Goal: Information Seeking & Learning: Learn about a topic

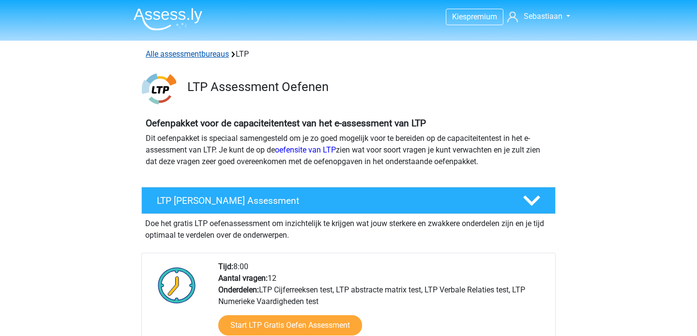
click at [183, 50] on link "Alle assessmentbureaus" at bounding box center [187, 53] width 83 height 9
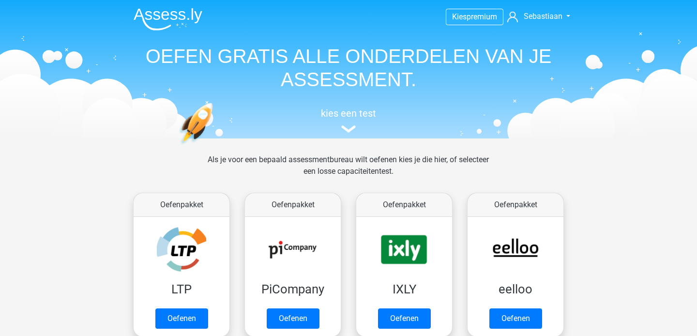
scroll to position [154, 0]
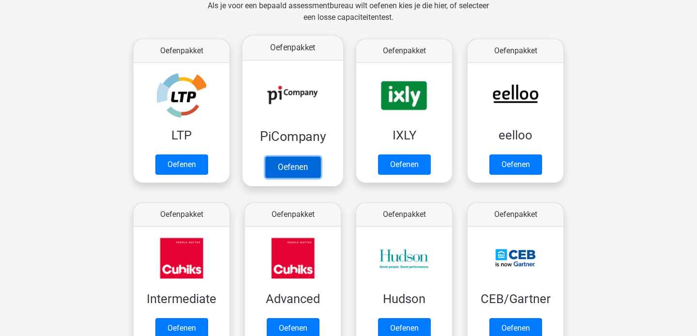
click at [294, 165] on link "Oefenen" at bounding box center [292, 166] width 55 height 21
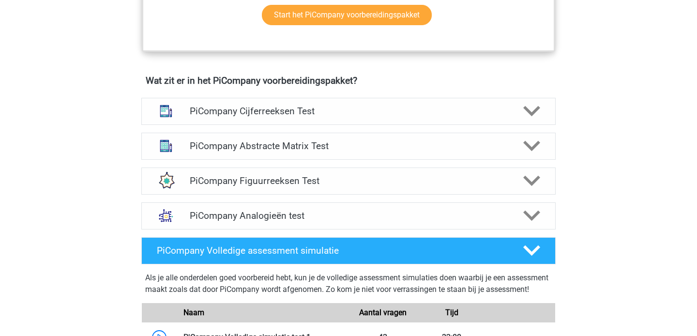
scroll to position [574, 0]
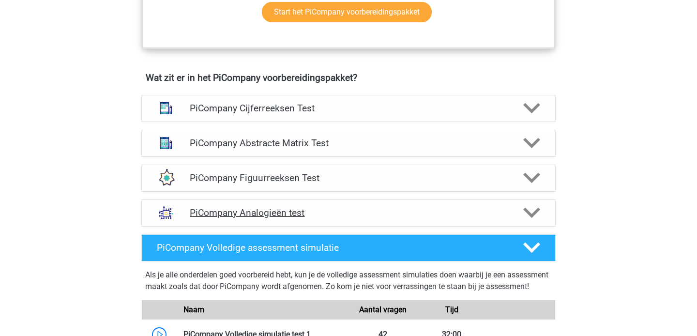
click at [532, 221] on icon at bounding box center [531, 212] width 17 height 17
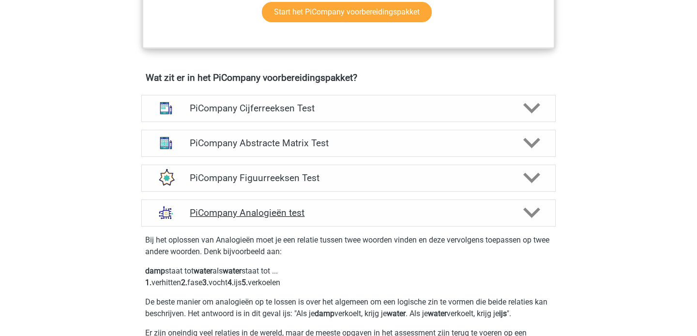
click at [533, 220] on icon at bounding box center [531, 212] width 17 height 17
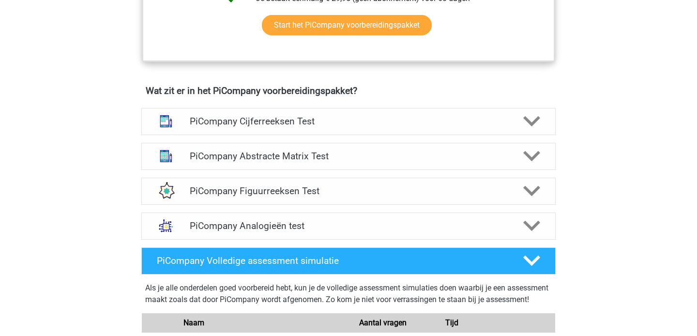
scroll to position [562, 0]
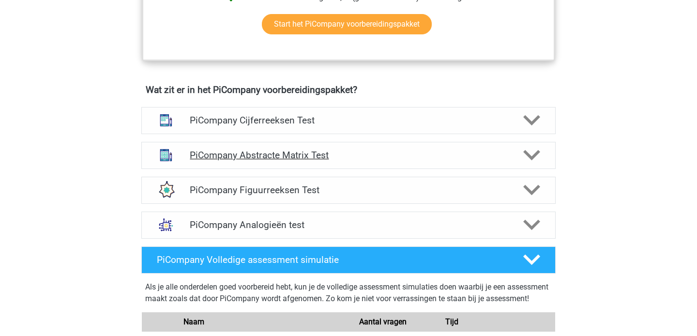
click at [534, 161] on polygon at bounding box center [531, 155] width 17 height 11
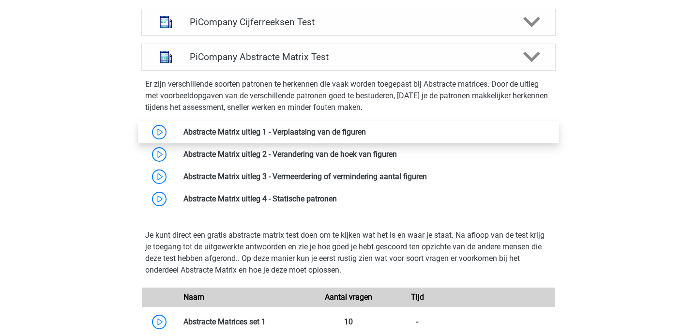
scroll to position [661, 0]
click at [366, 136] on link at bounding box center [366, 131] width 0 height 9
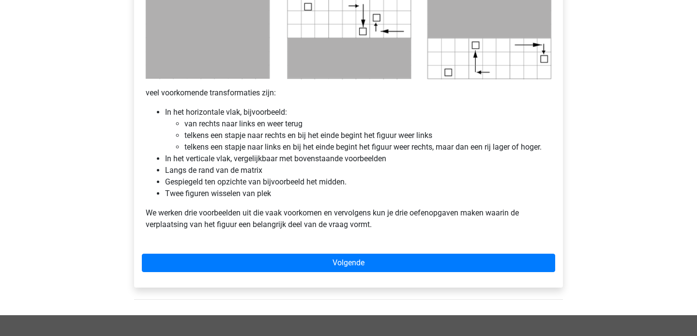
scroll to position [550, 0]
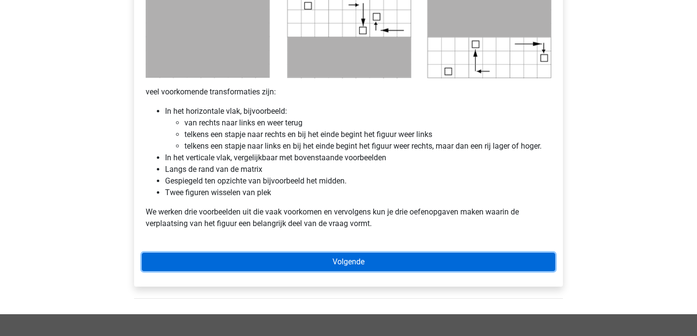
click at [354, 262] on link "Volgende" at bounding box center [348, 262] width 413 height 18
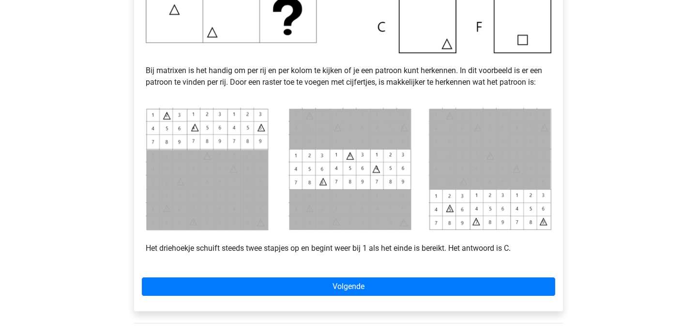
scroll to position [365, 0]
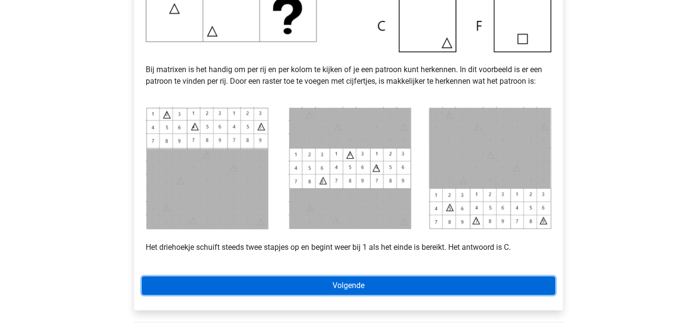
click at [354, 285] on link "Volgende" at bounding box center [348, 285] width 413 height 18
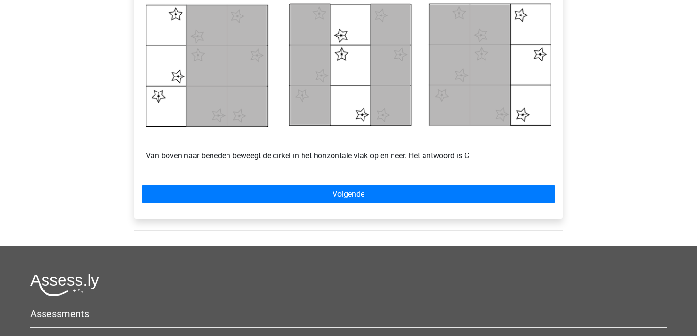
scroll to position [476, 0]
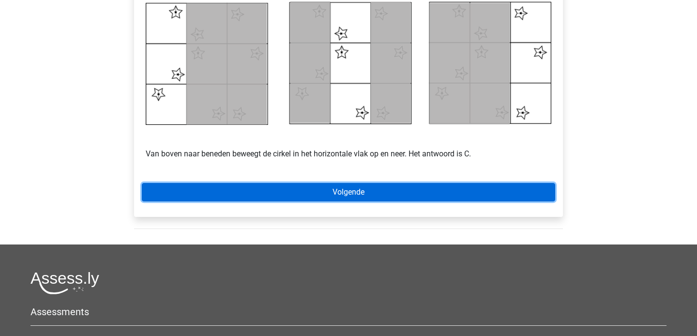
click at [347, 196] on link "Volgende" at bounding box center [348, 192] width 413 height 18
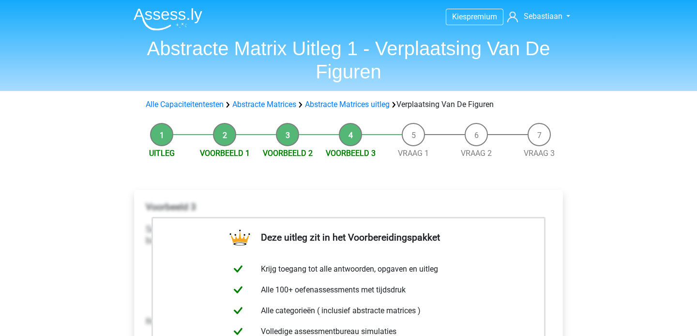
click at [411, 135] on li "Vraag 1" at bounding box center [413, 141] width 63 height 36
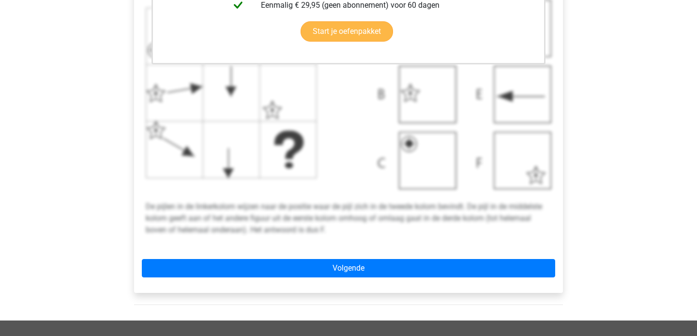
scroll to position [347, 0]
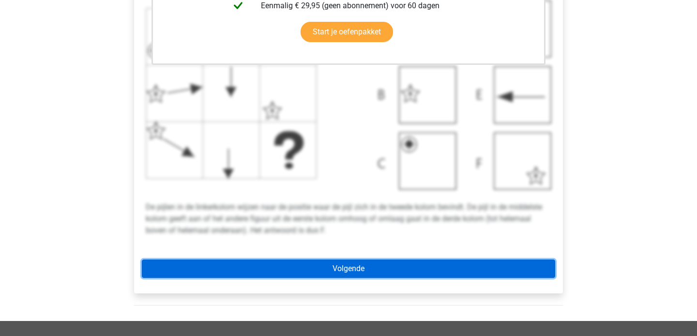
click at [353, 268] on link "Volgende" at bounding box center [348, 268] width 413 height 18
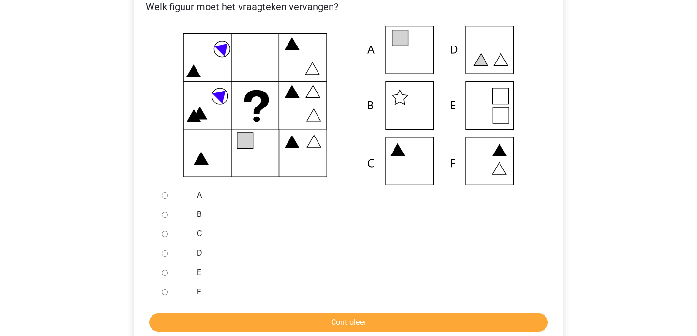
scroll to position [203, 0]
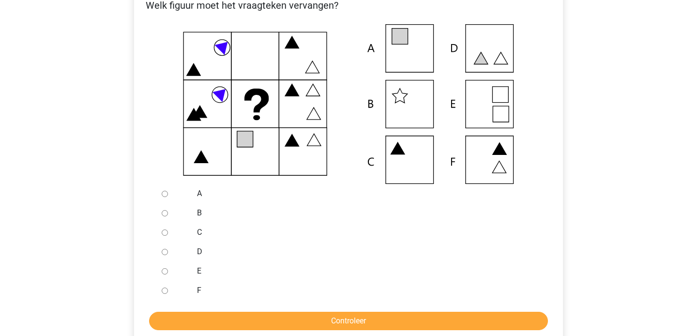
click at [165, 194] on input "A" at bounding box center [165, 194] width 6 height 6
radio input "true"
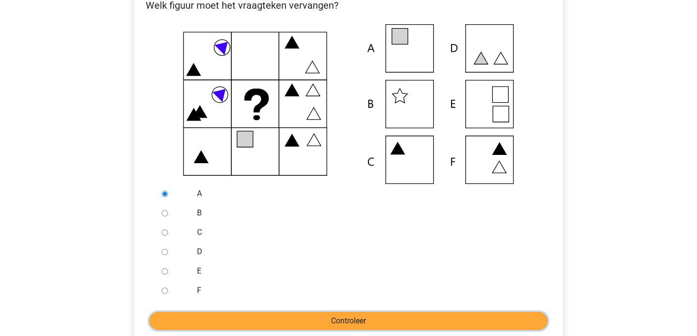
click at [360, 318] on input "Controleer" at bounding box center [348, 321] width 399 height 18
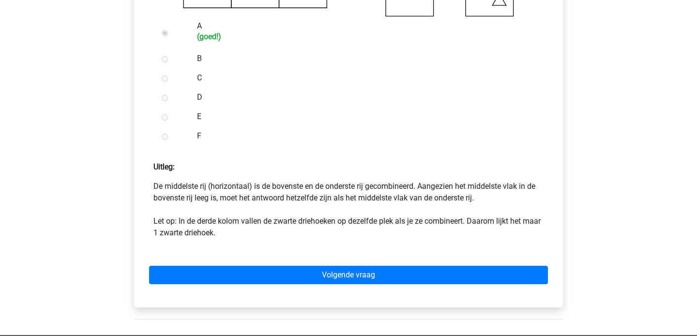
scroll to position [372, 0]
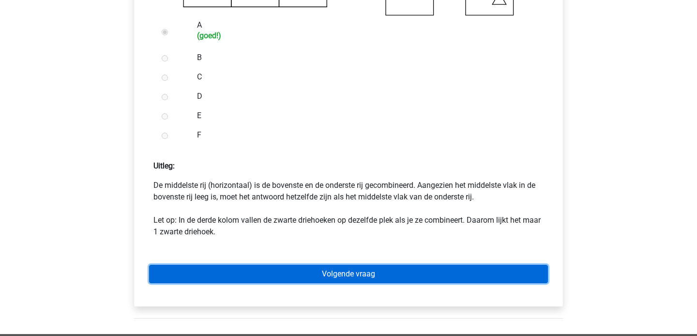
click at [345, 274] on link "Volgende vraag" at bounding box center [348, 274] width 399 height 18
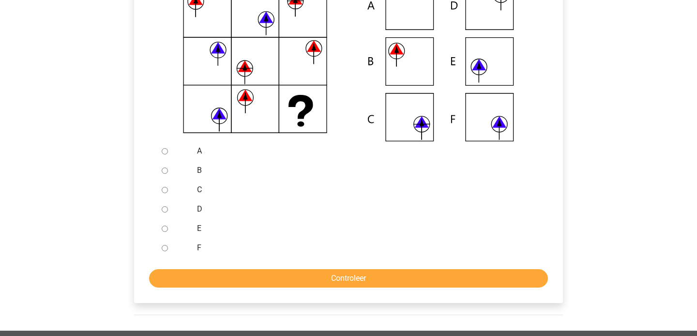
scroll to position [256, 0]
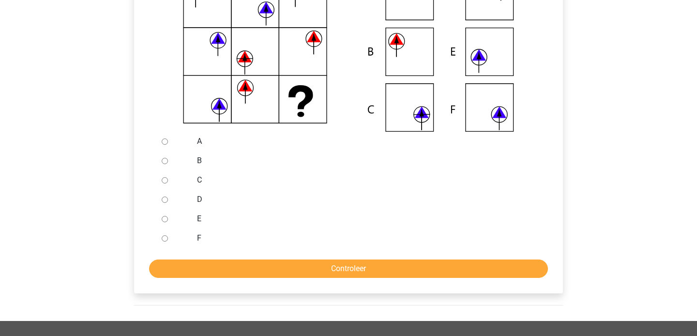
click at [163, 158] on input "B" at bounding box center [165, 161] width 6 height 6
radio input "true"
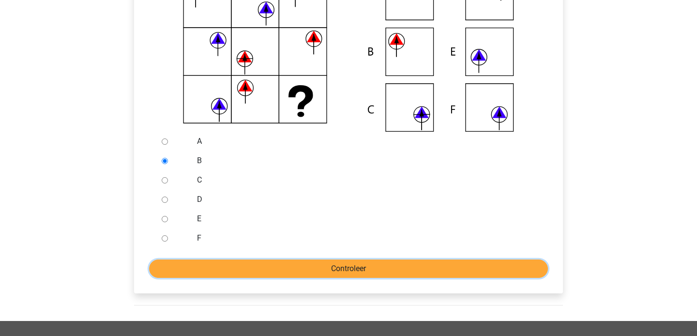
click at [354, 266] on input "Controleer" at bounding box center [348, 268] width 399 height 18
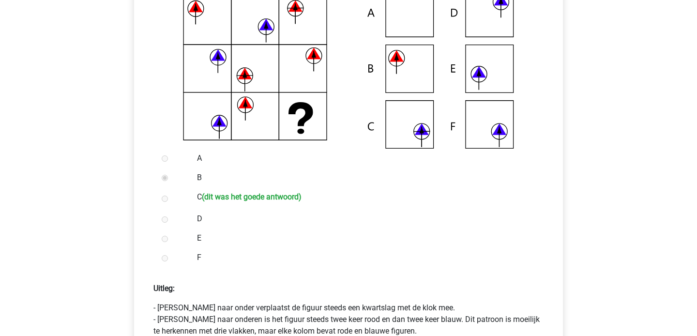
scroll to position [340, 0]
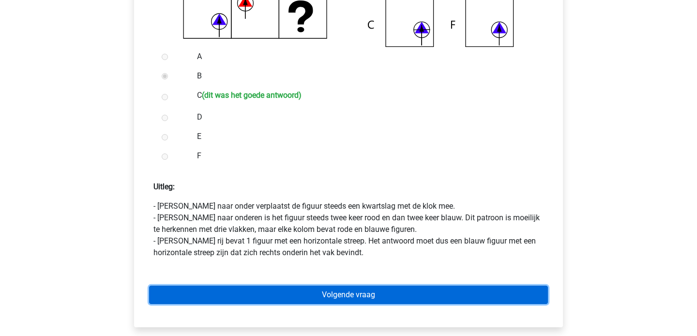
click at [363, 300] on link "Volgende vraag" at bounding box center [348, 295] width 399 height 18
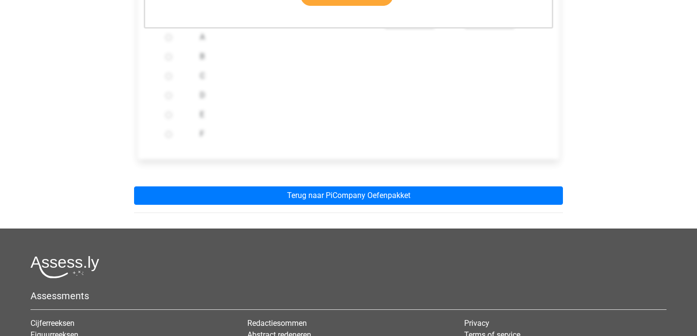
scroll to position [366, 0]
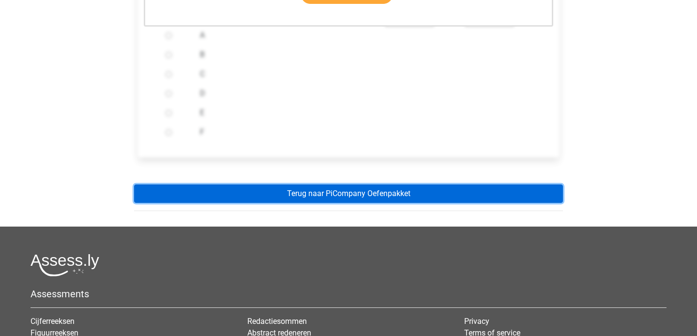
click at [360, 189] on link "Terug naar PiCompany Oefenpakket" at bounding box center [348, 193] width 429 height 18
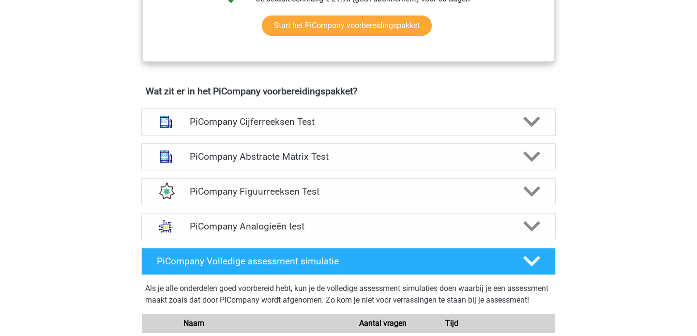
scroll to position [565, 0]
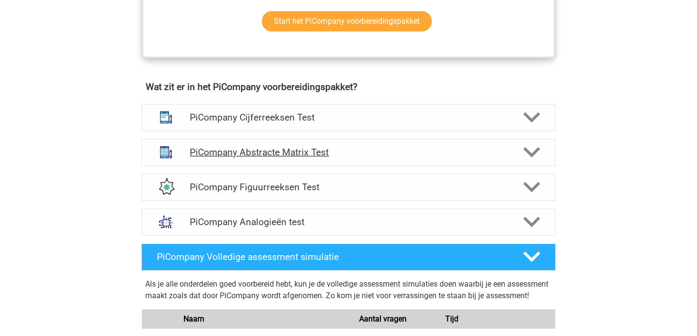
click at [533, 161] on icon at bounding box center [531, 152] width 17 height 17
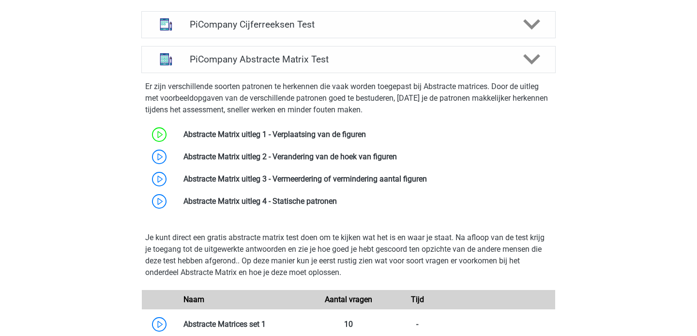
scroll to position [660, 0]
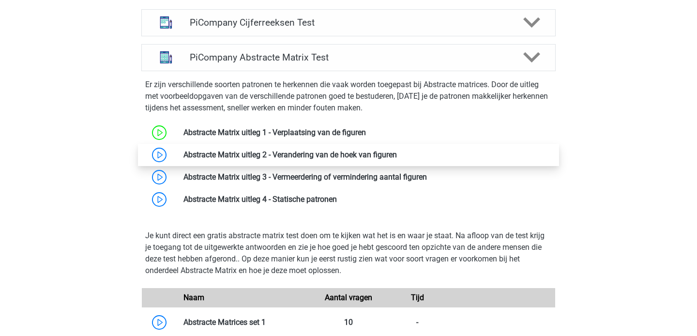
click at [397, 159] on link at bounding box center [397, 154] width 0 height 9
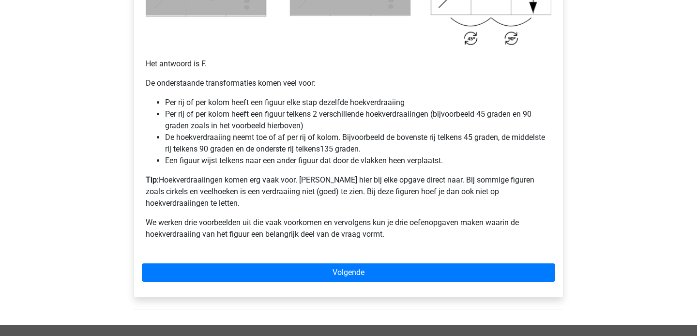
scroll to position [629, 0]
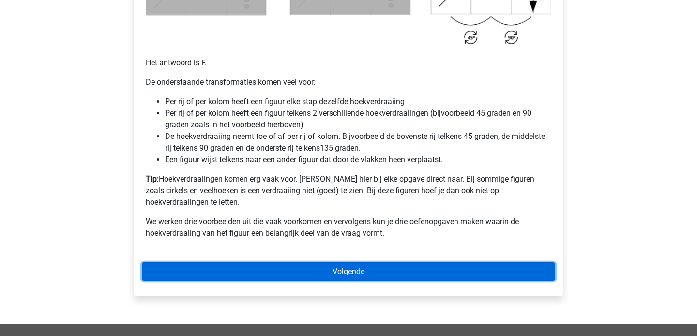
click at [341, 262] on link "Volgende" at bounding box center [348, 271] width 413 height 18
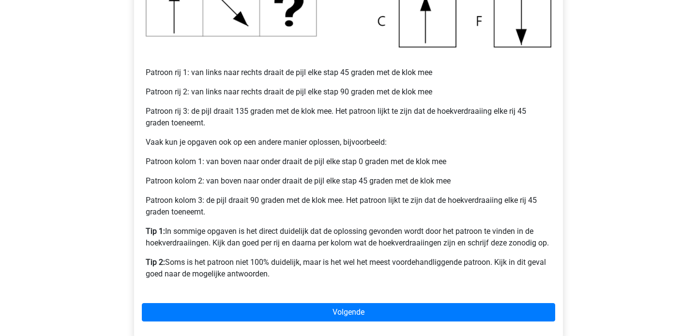
scroll to position [398, 0]
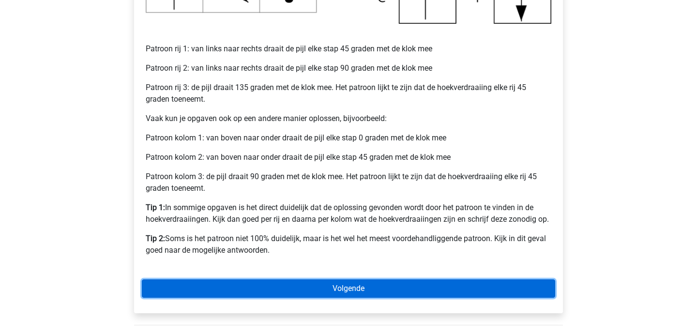
click at [345, 288] on link "Volgende" at bounding box center [348, 288] width 413 height 18
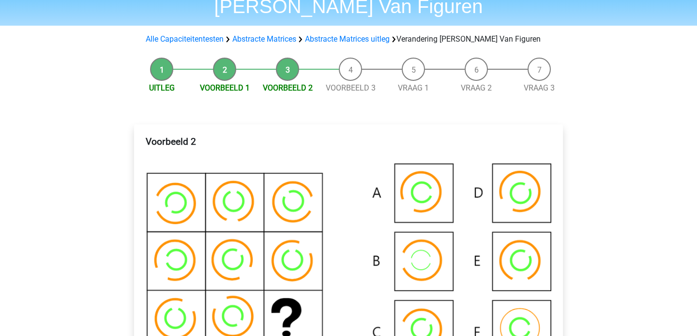
scroll to position [55, 0]
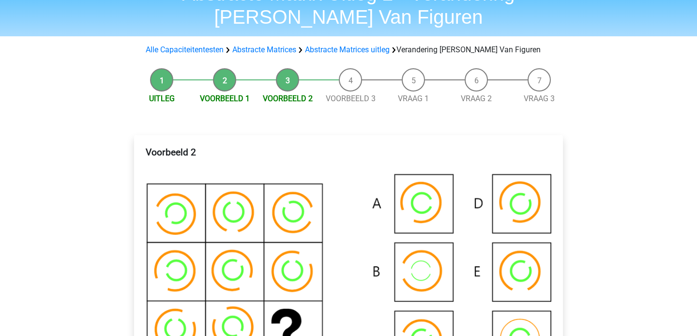
click at [228, 83] on li "Voorbeeld 1" at bounding box center [224, 86] width 63 height 36
click at [233, 94] on link "Voorbeeld 1" at bounding box center [225, 98] width 50 height 9
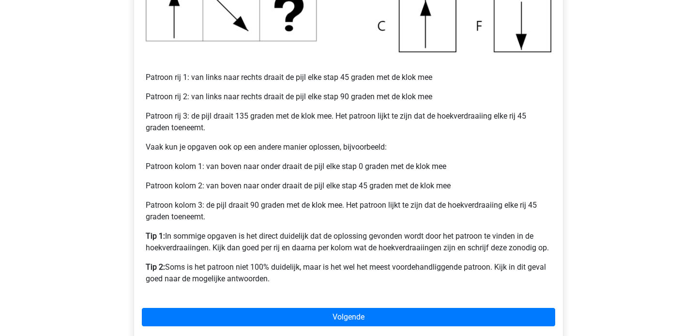
scroll to position [371, 0]
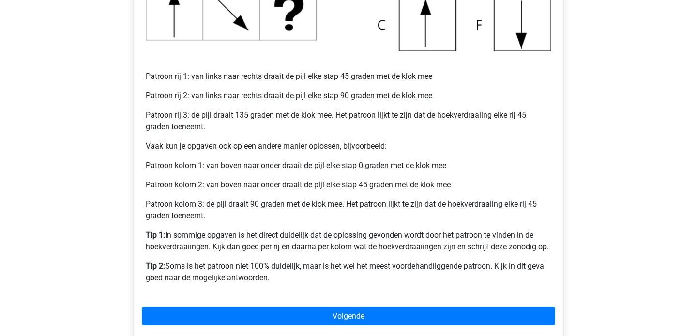
click at [334, 326] on div "Voorbeeld 1 Patroon rij 1: van links naar rechts draait de pijl elke stap 45 gr…" at bounding box center [348, 80] width 429 height 522
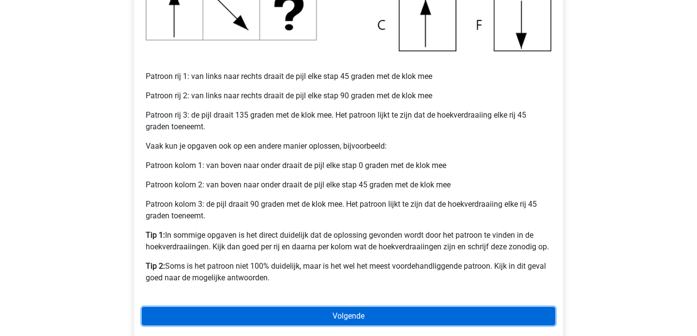
click at [342, 320] on link "Volgende" at bounding box center [348, 316] width 413 height 18
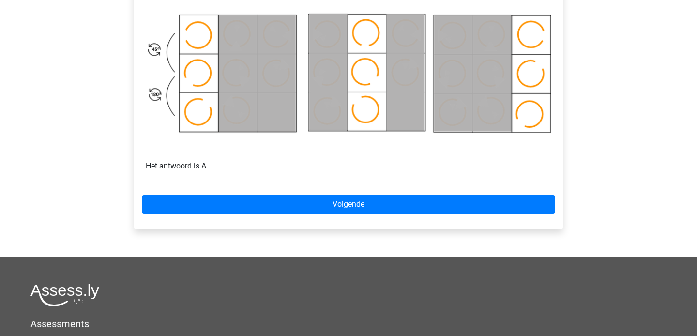
scroll to position [607, 0]
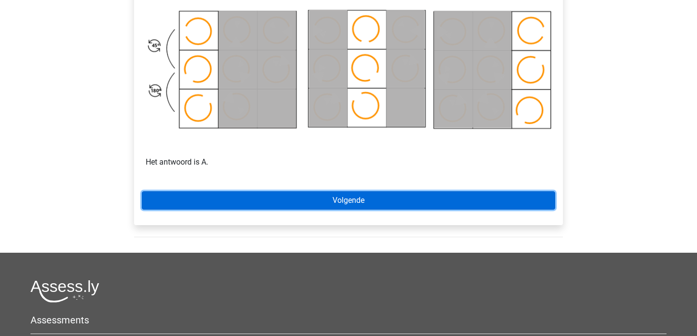
click at [343, 199] on link "Volgende" at bounding box center [348, 200] width 413 height 18
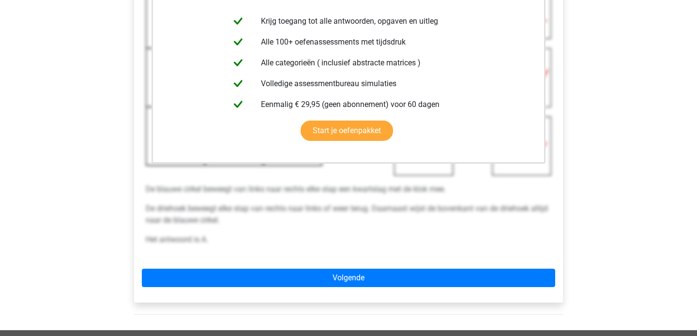
scroll to position [248, 0]
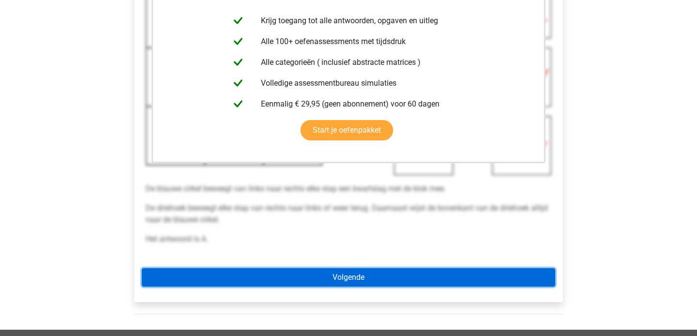
click at [347, 277] on link "Volgende" at bounding box center [348, 277] width 413 height 18
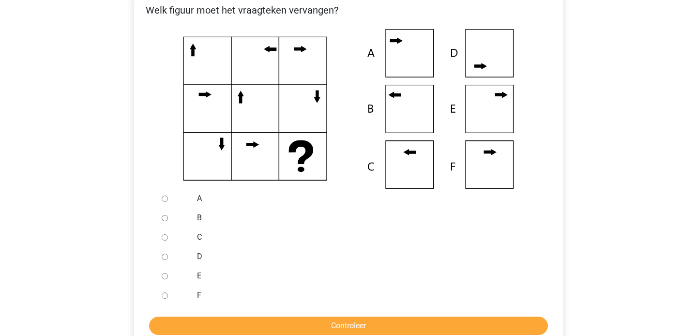
scroll to position [198, 0]
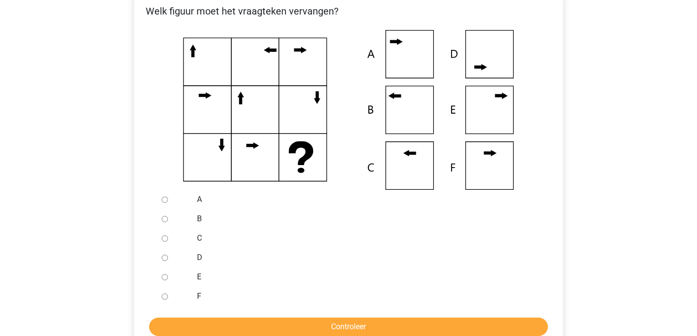
click at [166, 239] on input "C" at bounding box center [165, 238] width 6 height 6
radio input "true"
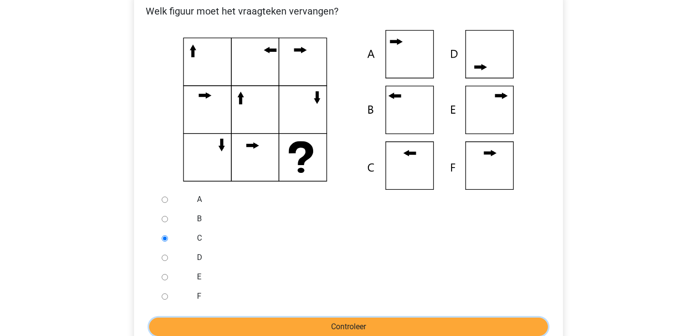
click at [360, 327] on input "Controleer" at bounding box center [348, 327] width 399 height 18
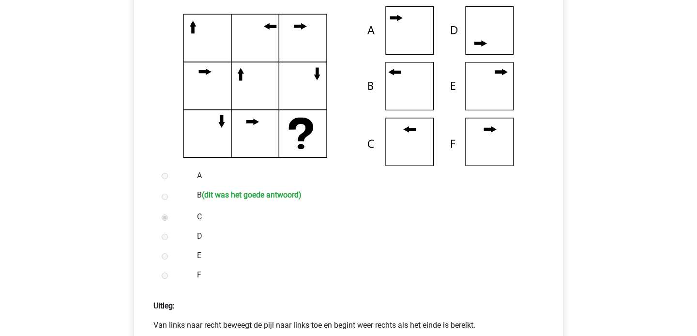
scroll to position [220, 0]
